Goal: Information Seeking & Learning: Learn about a topic

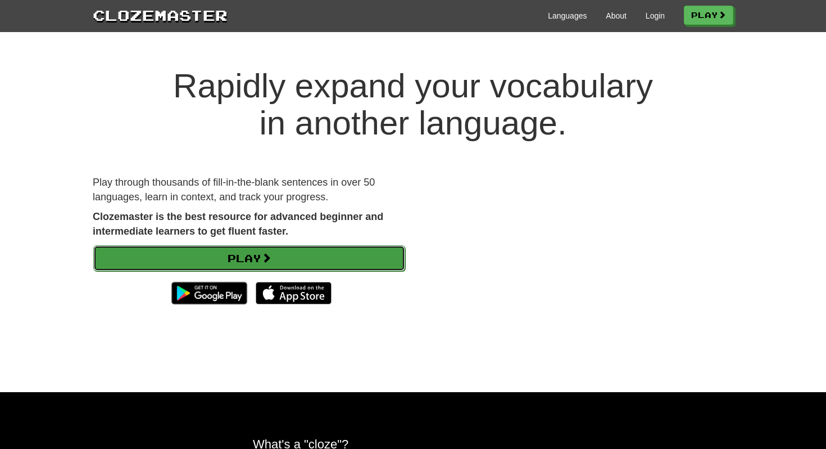
click at [277, 255] on link "Play" at bounding box center [249, 258] width 312 height 26
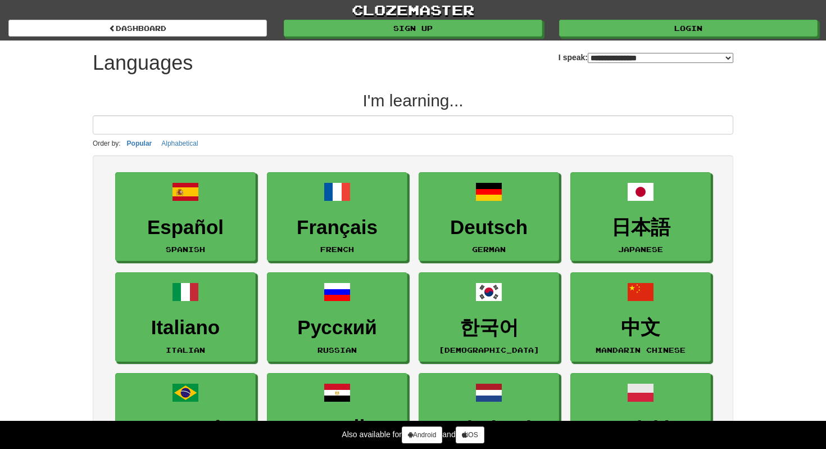
select select "*******"
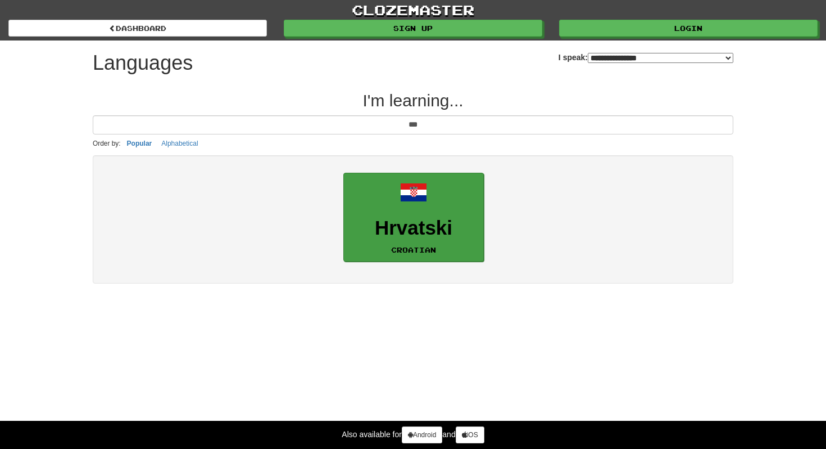
type input "***"
click at [443, 230] on h3 "Hrvatski" at bounding box center [414, 228] width 128 height 22
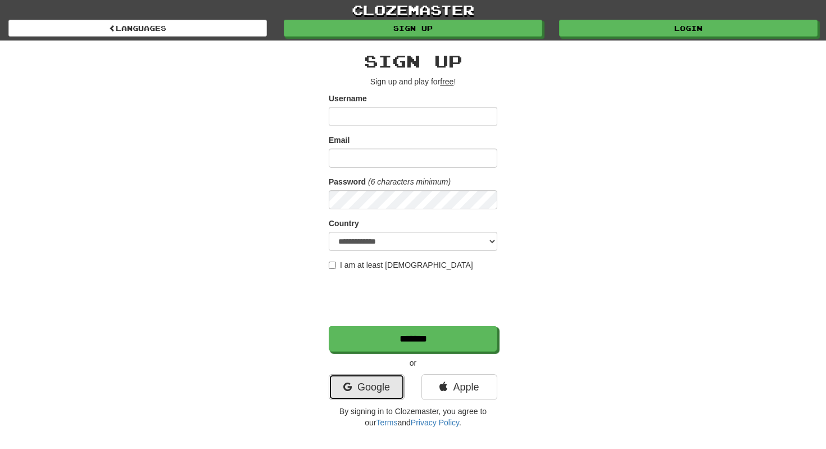
click at [361, 393] on link "Google" at bounding box center [367, 387] width 76 height 26
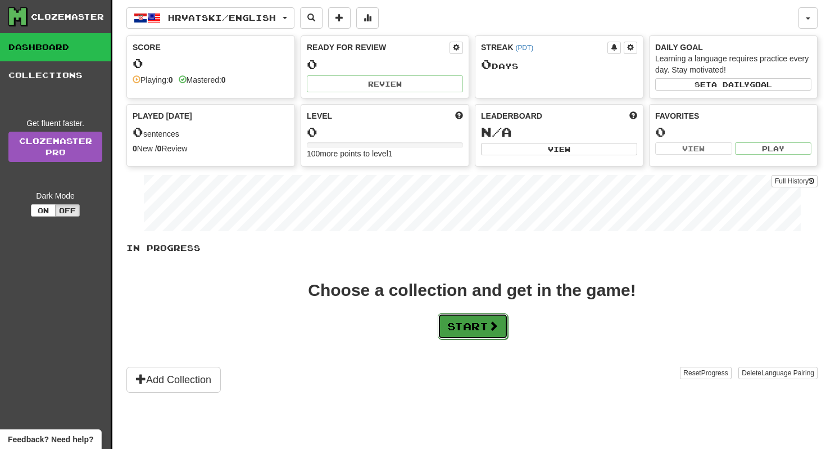
click at [484, 324] on button "Start" at bounding box center [473, 326] width 70 height 26
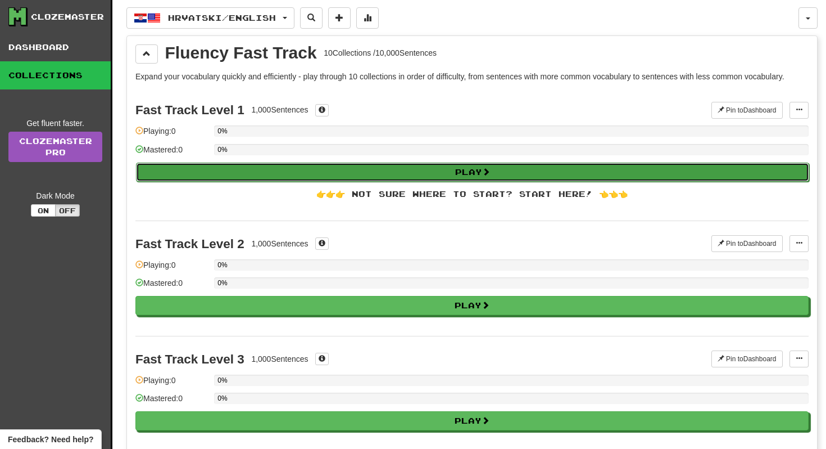
click at [432, 171] on button "Play" at bounding box center [472, 171] width 673 height 19
select select "**"
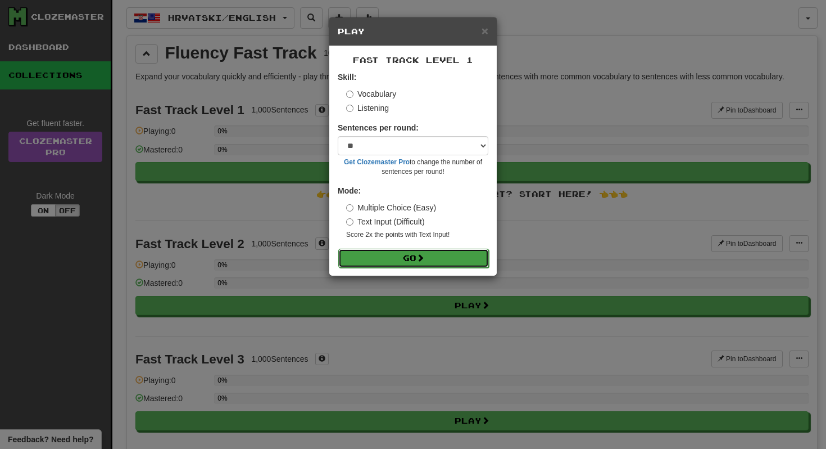
click at [424, 260] on span at bounding box center [420, 257] width 8 height 8
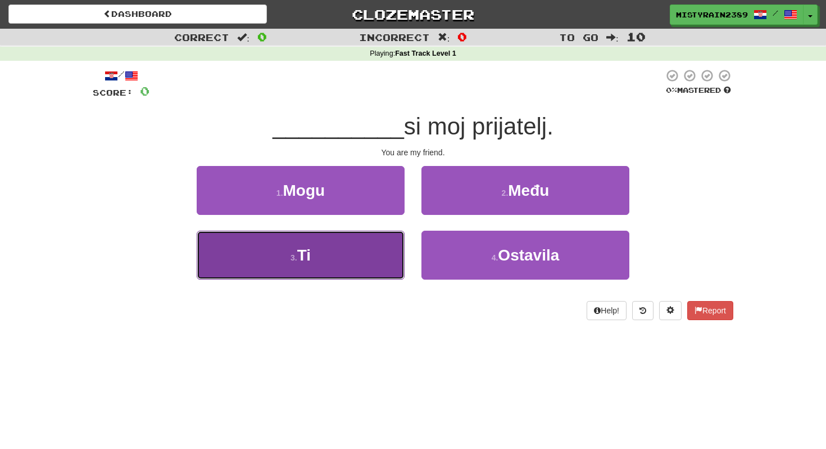
click at [345, 259] on button "3 . Ti" at bounding box center [301, 254] width 208 height 49
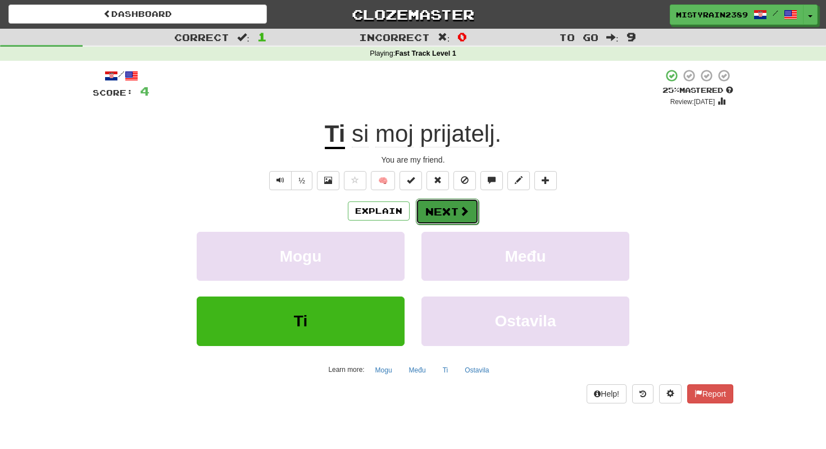
click at [446, 211] on button "Next" at bounding box center [447, 211] width 63 height 26
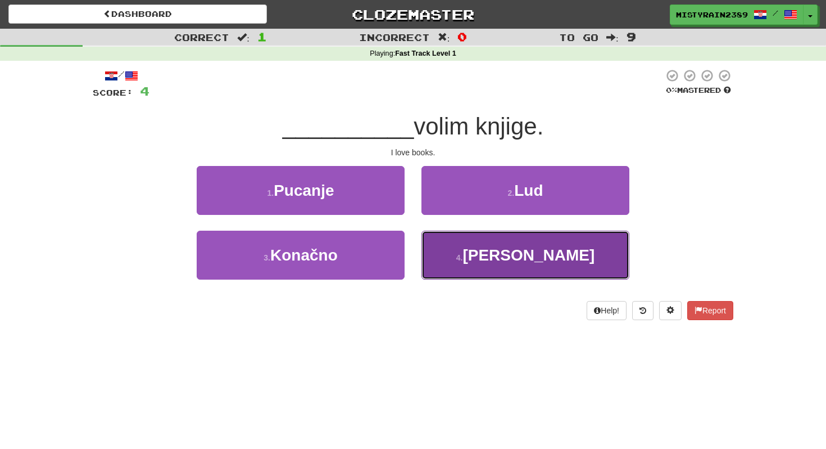
click at [488, 262] on button "4 . Ja" at bounding box center [526, 254] width 208 height 49
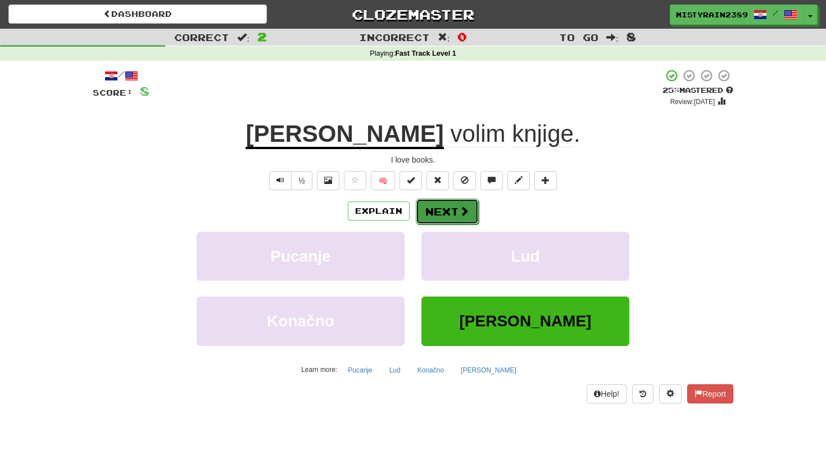
click at [439, 210] on button "Next" at bounding box center [447, 211] width 63 height 26
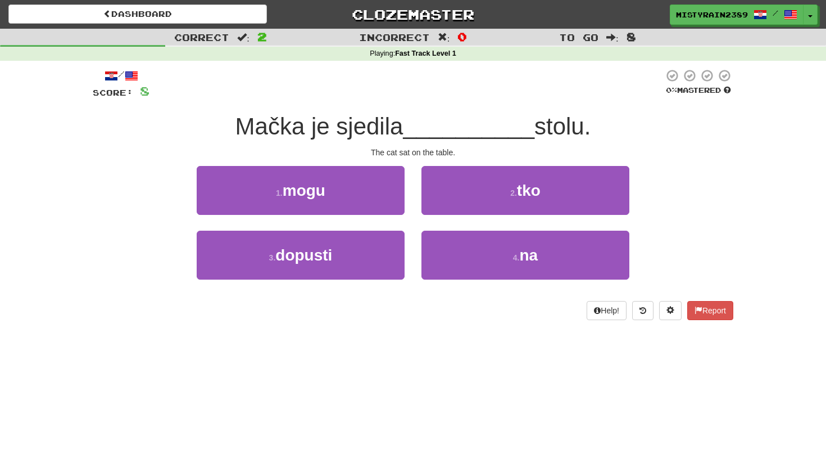
click at [482, 283] on div "4 . na" at bounding box center [525, 262] width 225 height 65
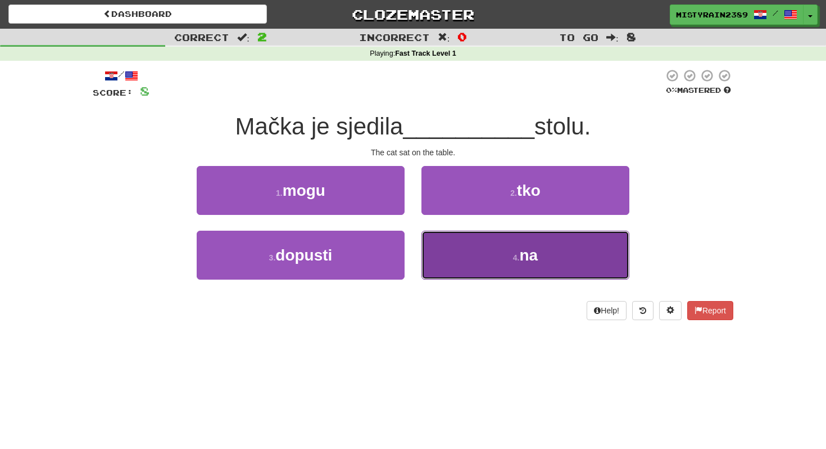
click at [483, 263] on button "4 . na" at bounding box center [526, 254] width 208 height 49
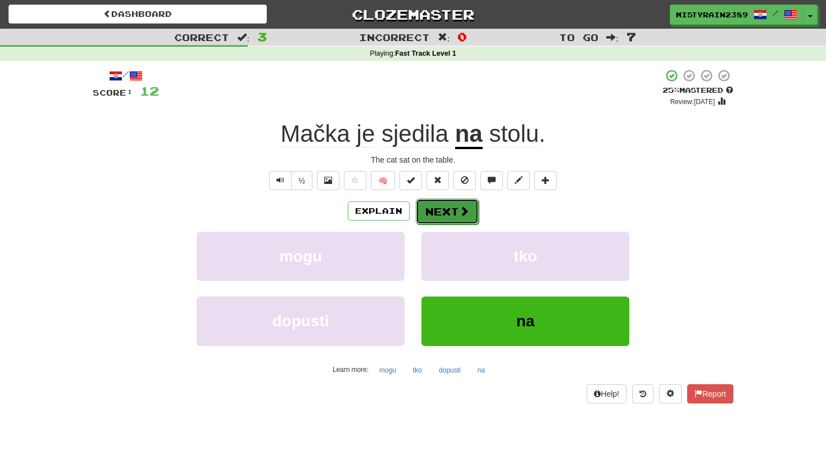
click at [446, 215] on button "Next" at bounding box center [447, 211] width 63 height 26
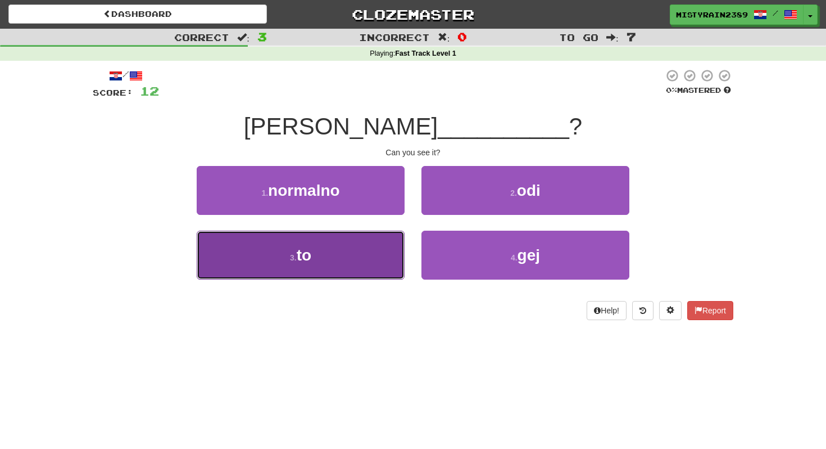
click at [327, 259] on button "3 . to" at bounding box center [301, 254] width 208 height 49
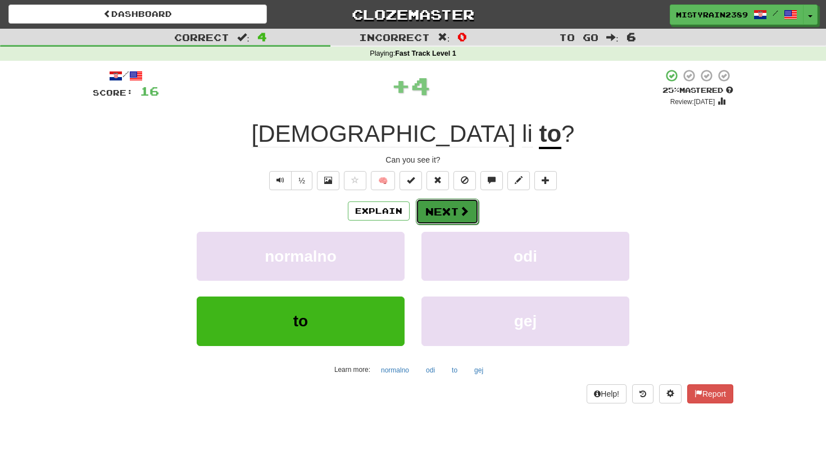
click at [447, 207] on button "Next" at bounding box center [447, 211] width 63 height 26
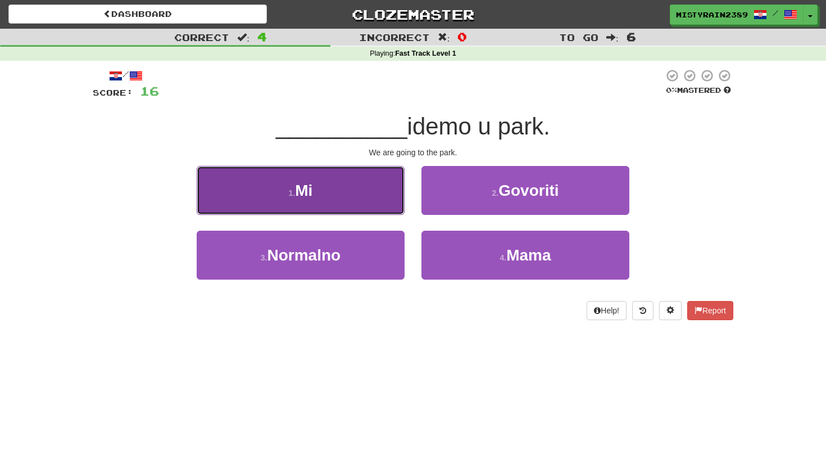
click at [370, 177] on button "1 . Mi" at bounding box center [301, 190] width 208 height 49
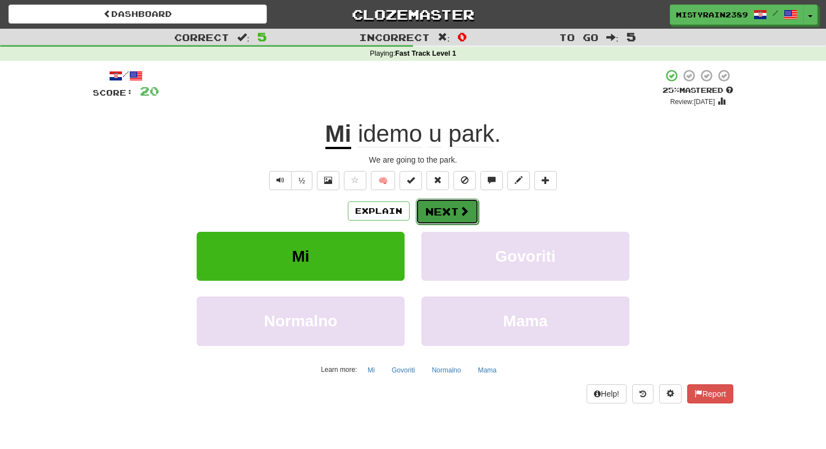
click at [434, 218] on button "Next" at bounding box center [447, 211] width 63 height 26
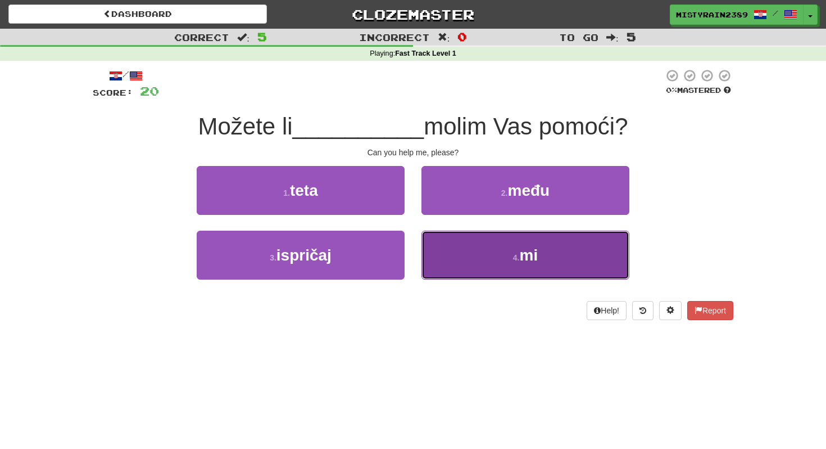
click at [468, 251] on button "4 . mi" at bounding box center [526, 254] width 208 height 49
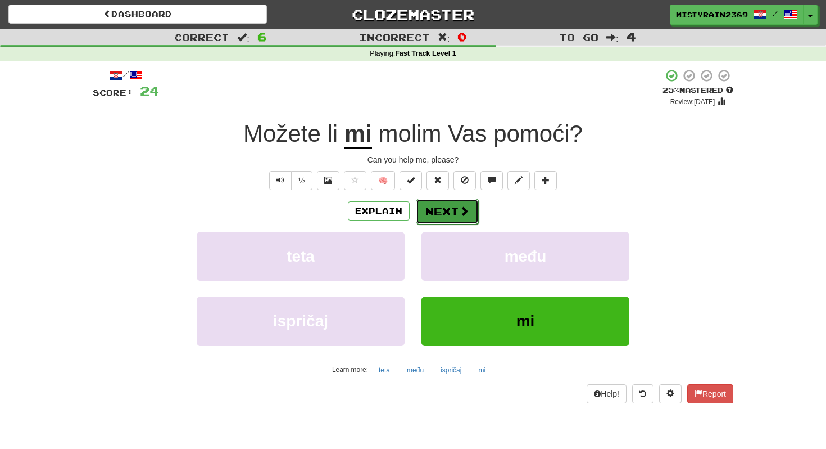
click at [436, 212] on button "Next" at bounding box center [447, 211] width 63 height 26
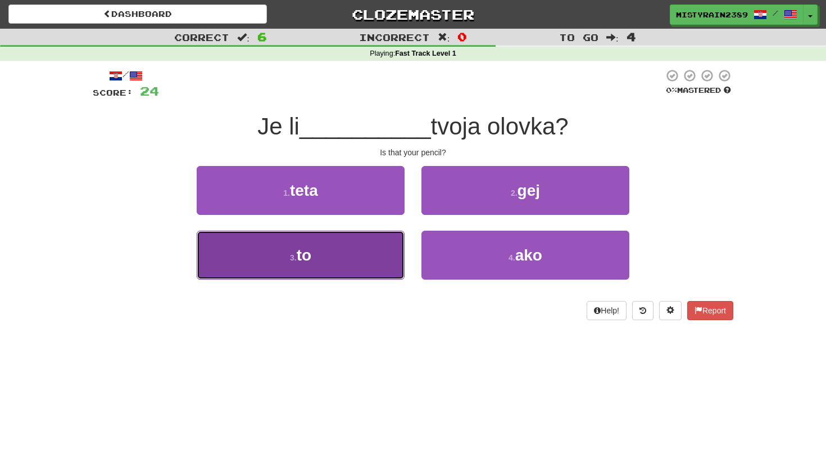
click at [350, 258] on button "3 . to" at bounding box center [301, 254] width 208 height 49
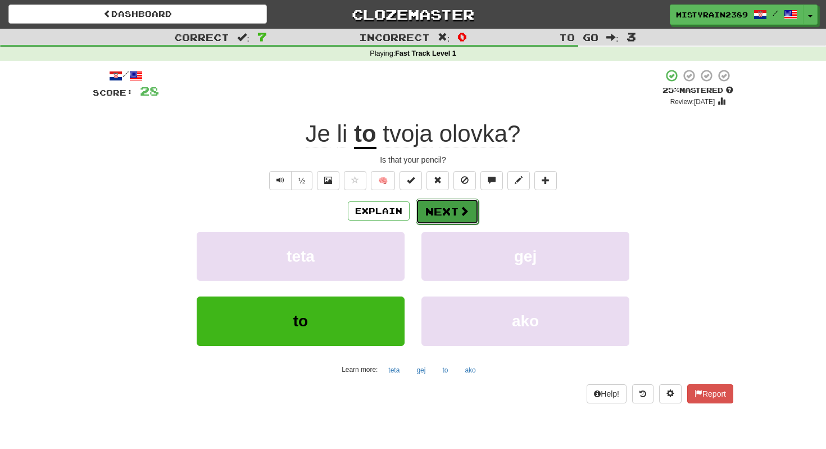
click at [437, 212] on button "Next" at bounding box center [447, 211] width 63 height 26
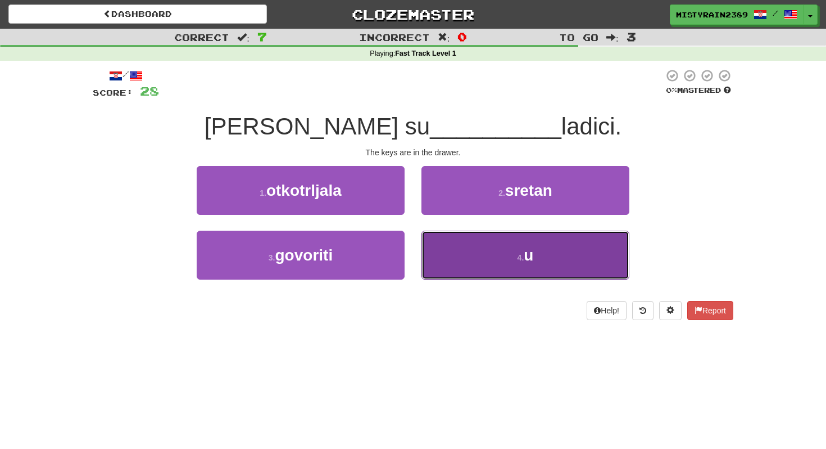
click at [480, 274] on button "4 . u" at bounding box center [526, 254] width 208 height 49
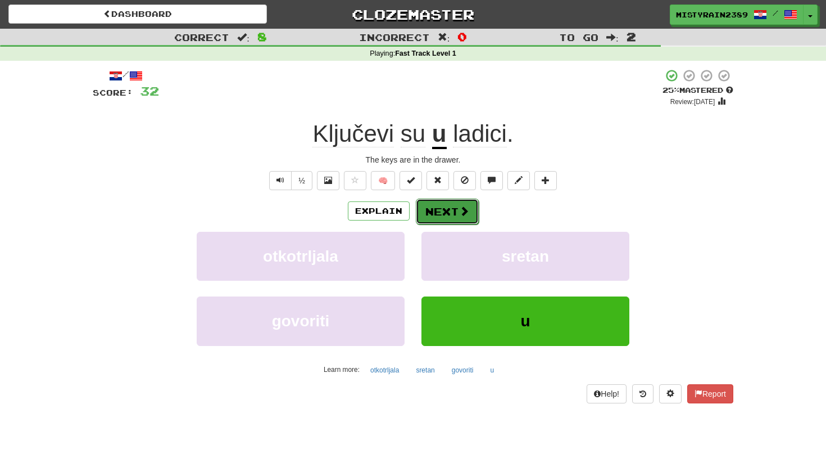
click at [443, 207] on button "Next" at bounding box center [447, 211] width 63 height 26
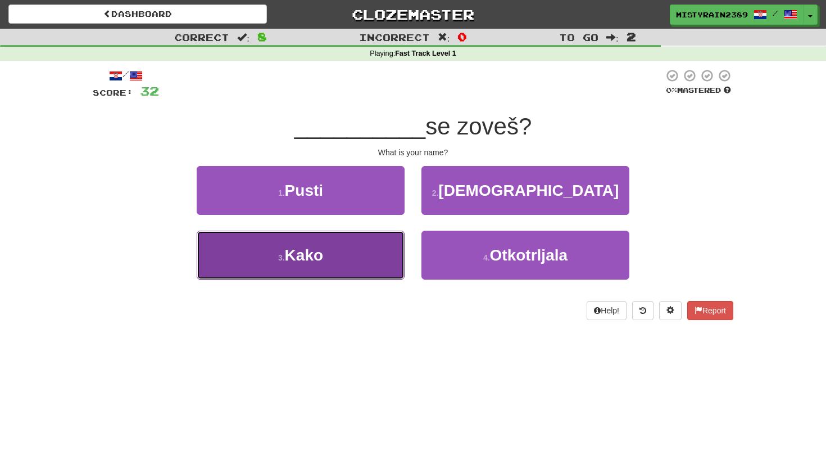
click at [328, 257] on button "3 . Kako" at bounding box center [301, 254] width 208 height 49
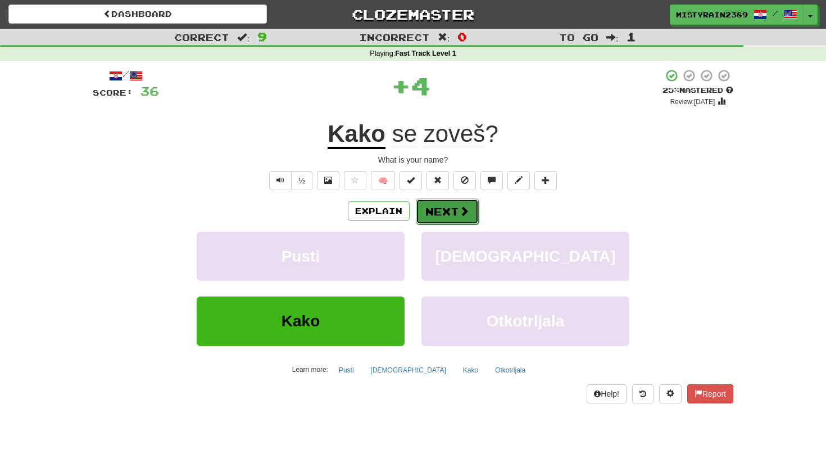
click at [440, 207] on button "Next" at bounding box center [447, 211] width 63 height 26
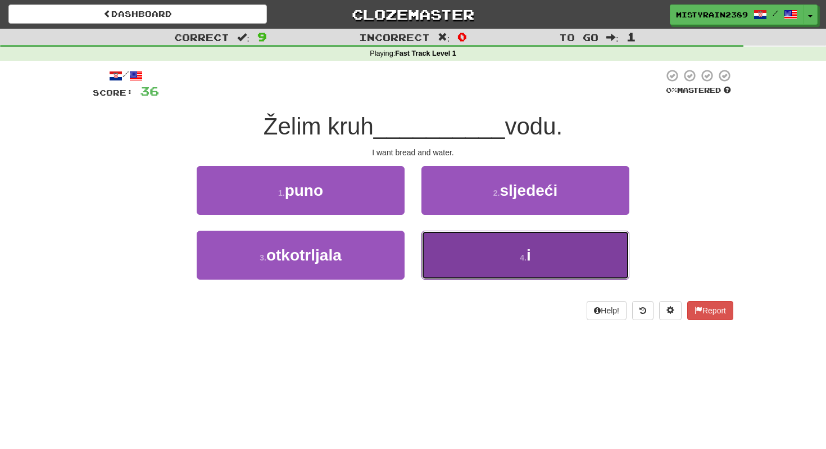
click at [444, 251] on button "4 . i" at bounding box center [526, 254] width 208 height 49
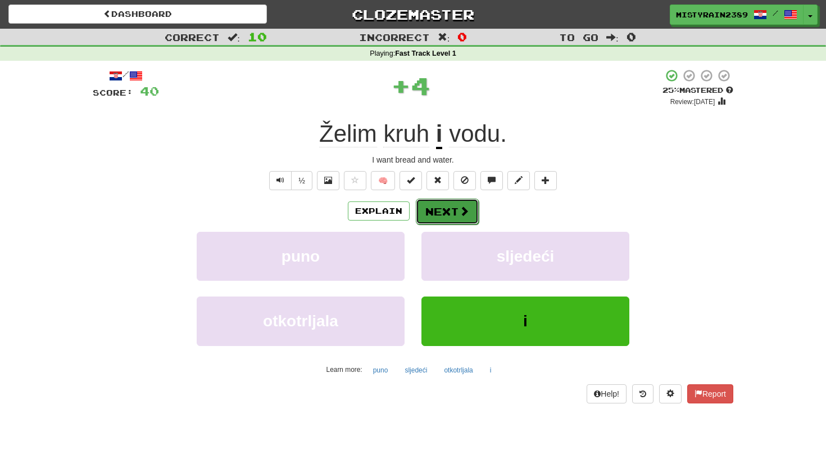
click at [438, 216] on button "Next" at bounding box center [447, 211] width 63 height 26
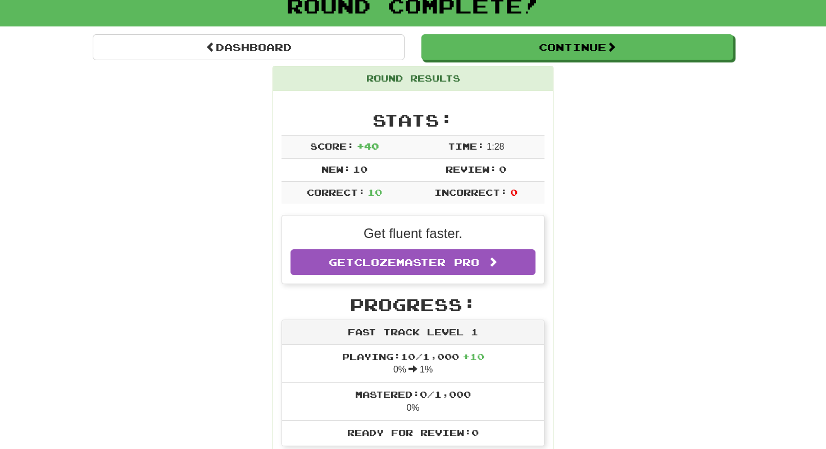
scroll to position [74, 0]
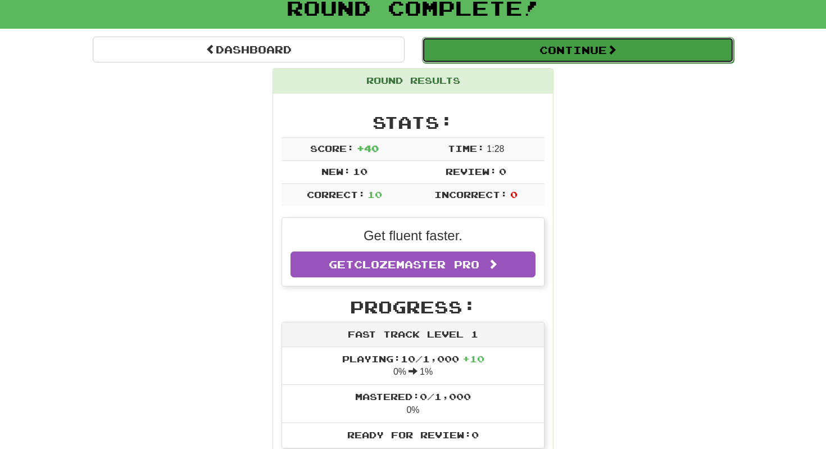
click at [486, 49] on button "Continue" at bounding box center [578, 50] width 312 height 26
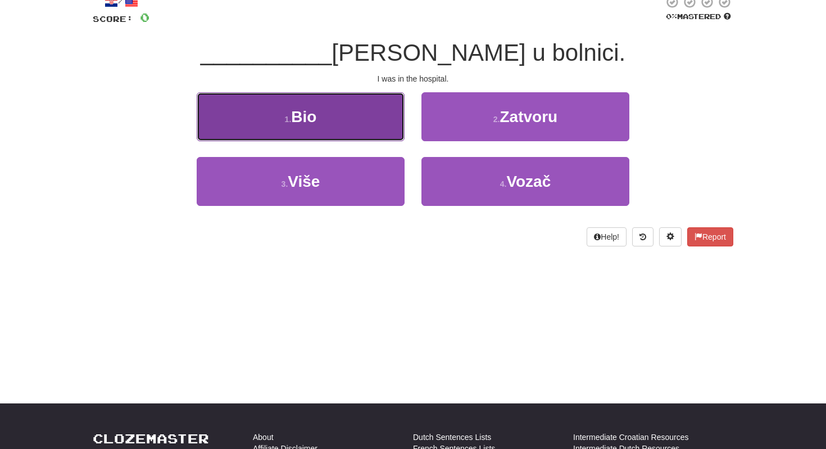
click at [337, 126] on button "1 . Bio" at bounding box center [301, 116] width 208 height 49
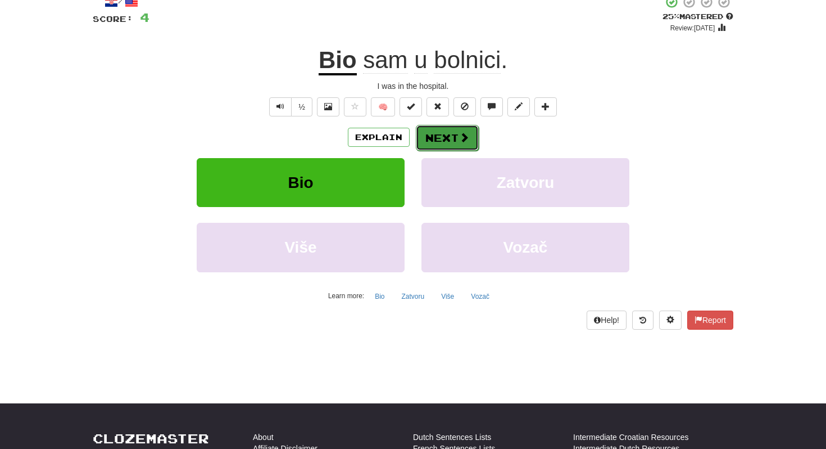
click at [449, 138] on button "Next" at bounding box center [447, 138] width 63 height 26
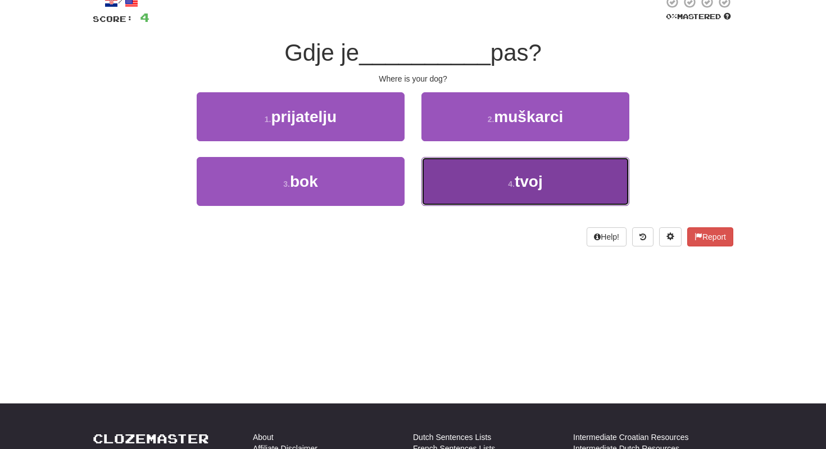
click at [464, 178] on button "4 . tvoj" at bounding box center [526, 181] width 208 height 49
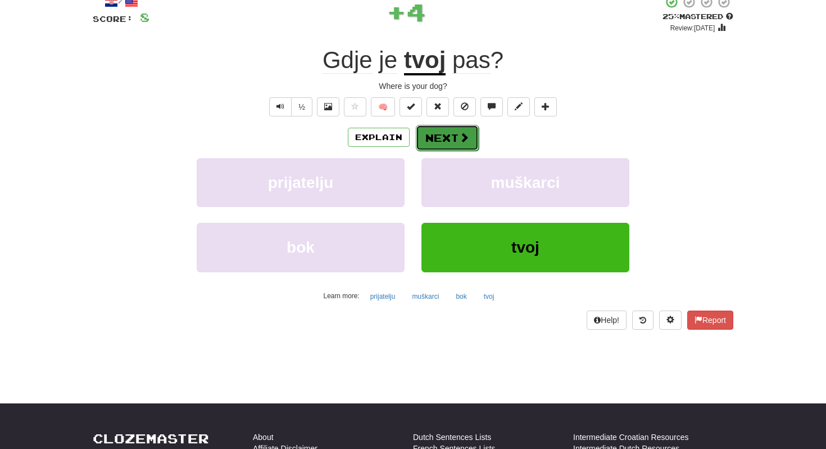
click at [428, 136] on button "Next" at bounding box center [447, 138] width 63 height 26
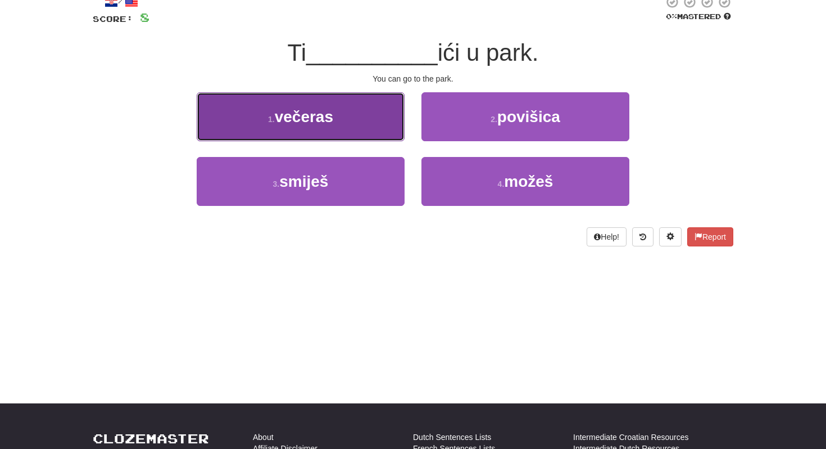
click at [359, 136] on button "1 . večeras" at bounding box center [301, 116] width 208 height 49
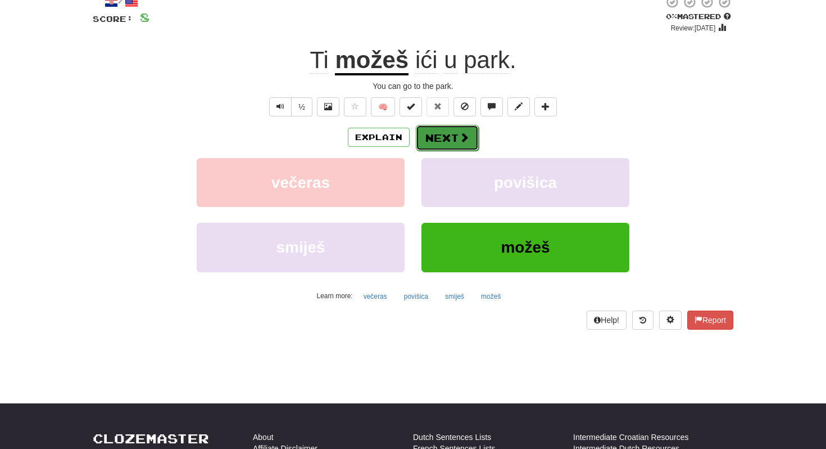
click at [447, 144] on button "Next" at bounding box center [447, 138] width 63 height 26
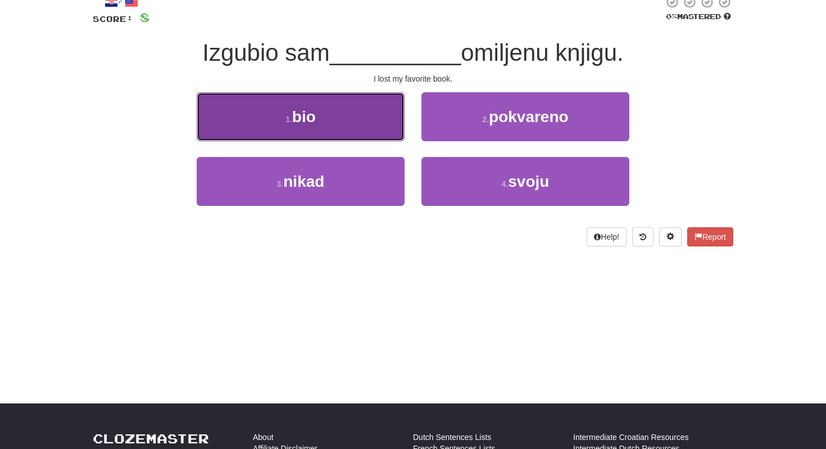
click at [315, 134] on button "1 . bio" at bounding box center [301, 116] width 208 height 49
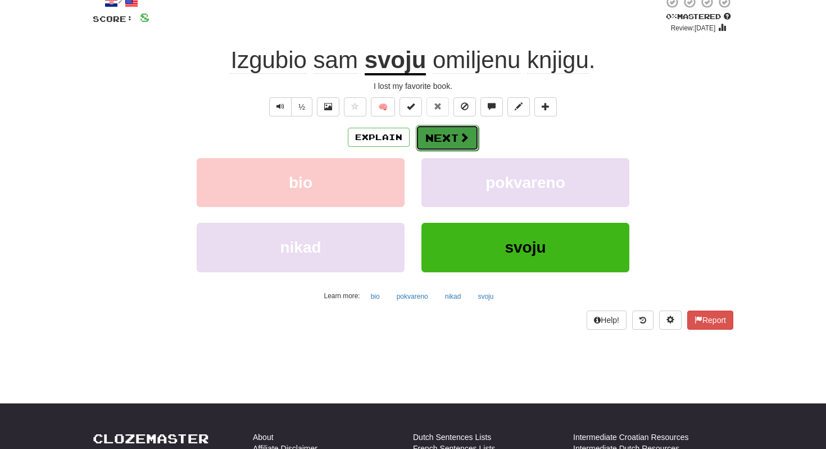
click at [449, 141] on button "Next" at bounding box center [447, 138] width 63 height 26
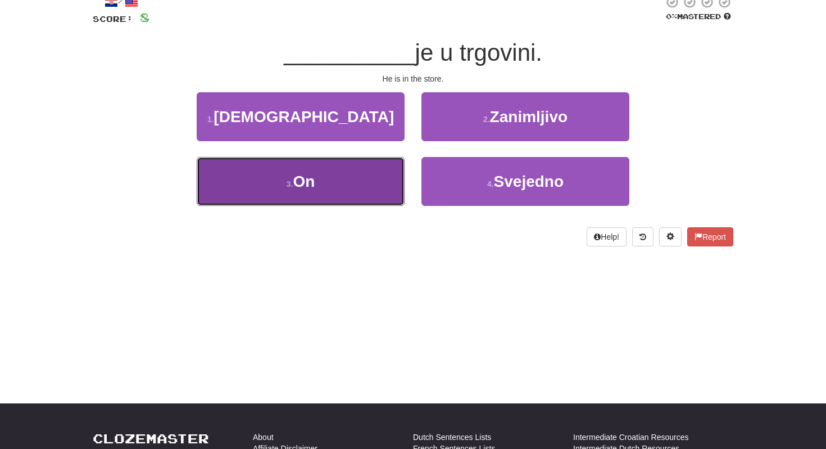
click at [334, 198] on button "3 . On" at bounding box center [301, 181] width 208 height 49
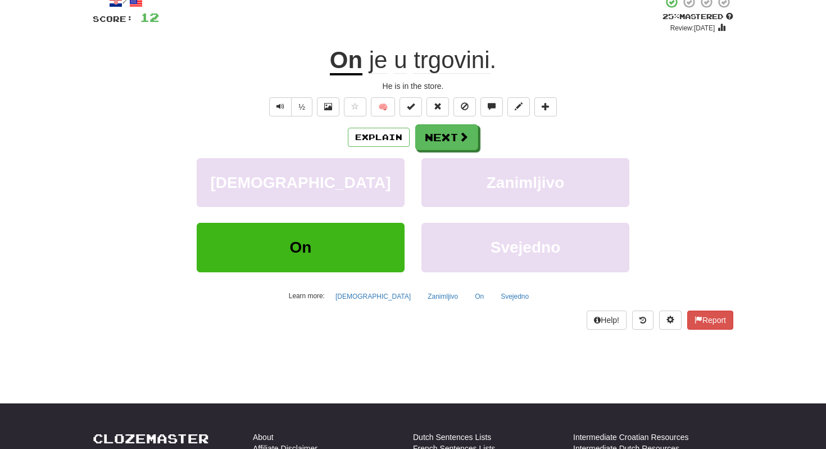
click at [407, 64] on span "je u trgovini ." at bounding box center [430, 60] width 134 height 27
click at [348, 62] on u "On" at bounding box center [346, 61] width 33 height 29
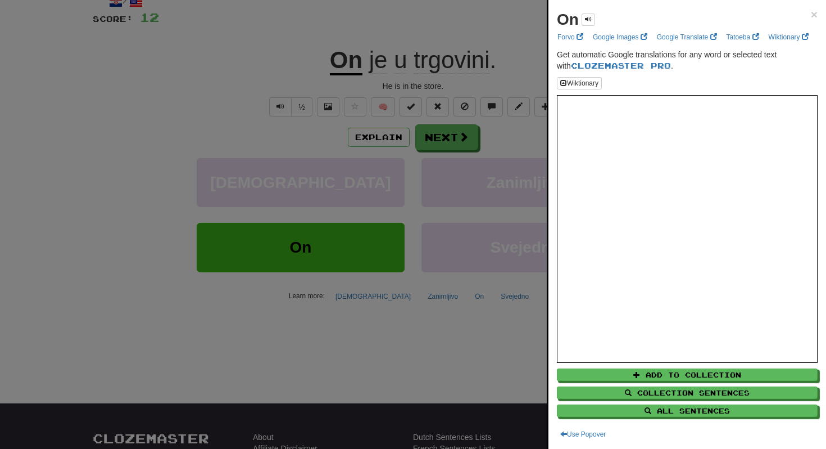
click at [348, 61] on div at bounding box center [413, 224] width 826 height 449
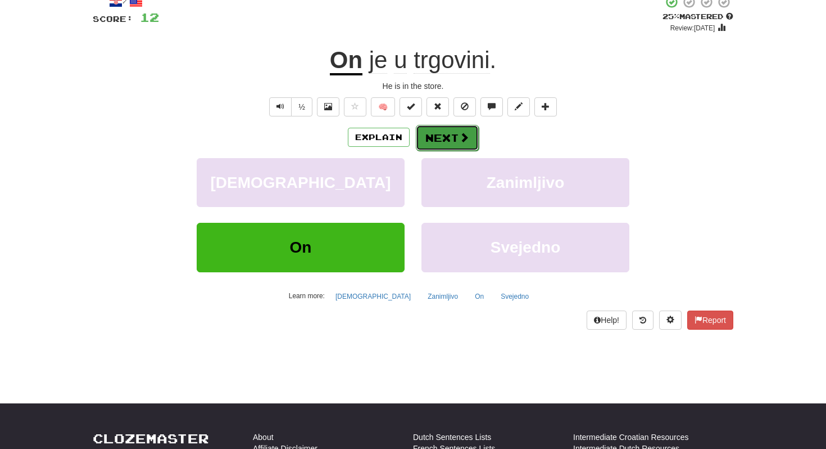
click at [440, 133] on button "Next" at bounding box center [447, 138] width 63 height 26
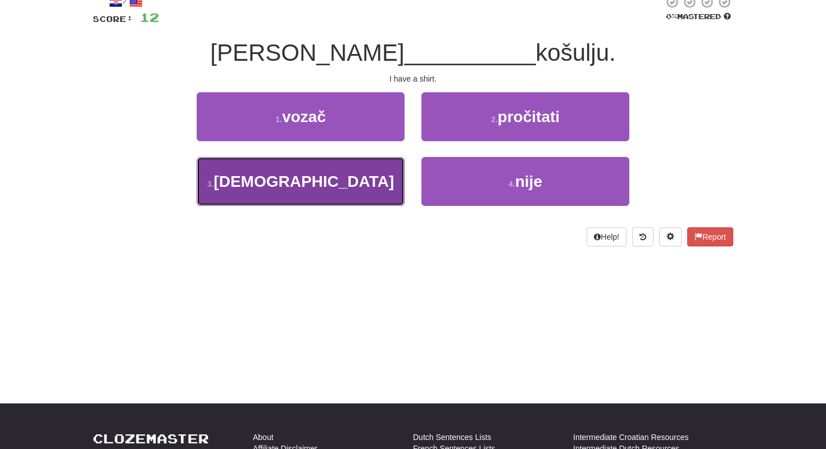
click at [302, 192] on button "3 . [DEMOGRAPHIC_DATA]" at bounding box center [301, 181] width 208 height 49
